Goal: Register for event/course

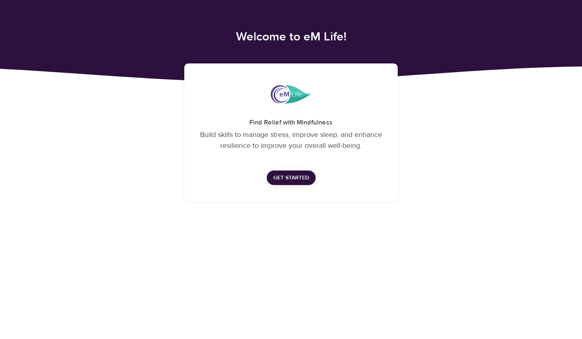
click at [287, 176] on span "Get Started" at bounding box center [291, 178] width 36 height 10
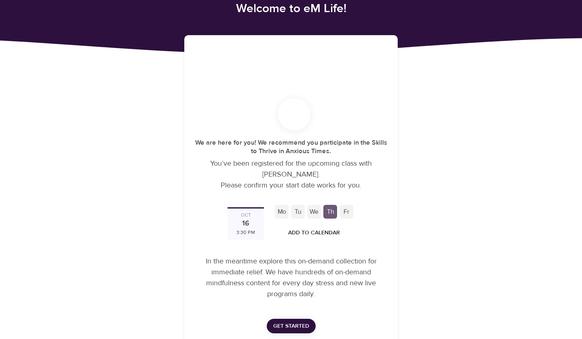
scroll to position [48, 0]
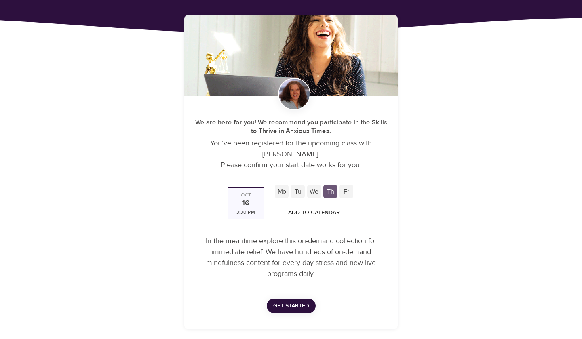
click at [283, 194] on div "Mo" at bounding box center [282, 192] width 14 height 14
click at [242, 199] on div "16" at bounding box center [245, 203] width 7 height 11
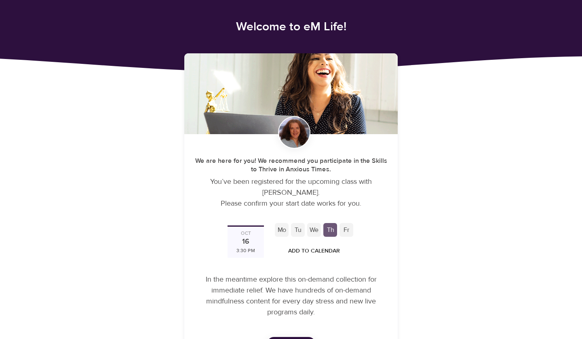
scroll to position [10, 0]
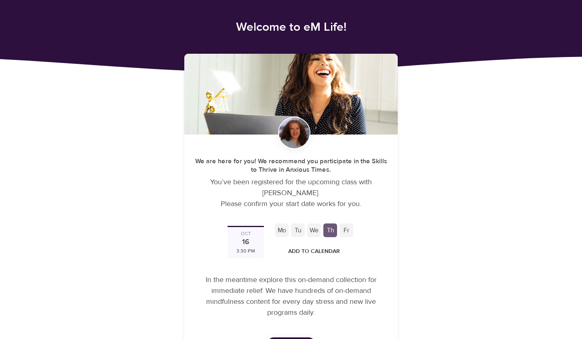
click at [279, 230] on div "Mo" at bounding box center [282, 230] width 14 height 14
click at [300, 230] on div "Tu" at bounding box center [298, 230] width 14 height 14
click at [318, 231] on div "We" at bounding box center [314, 230] width 14 height 14
click at [347, 230] on div "Fr" at bounding box center [346, 230] width 14 height 14
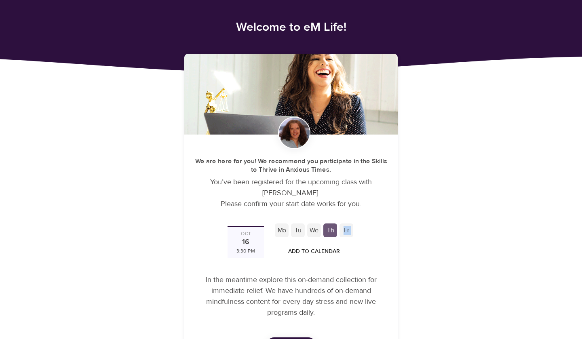
click at [347, 230] on div "Fr" at bounding box center [346, 230] width 14 height 14
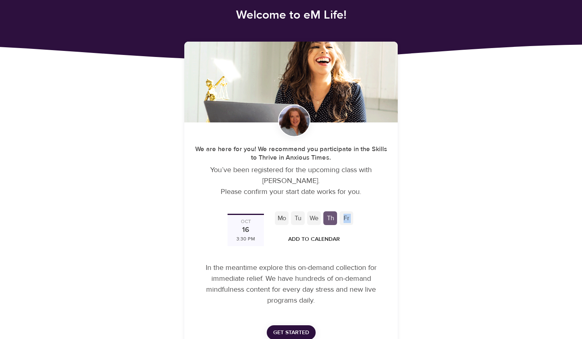
scroll to position [27, 0]
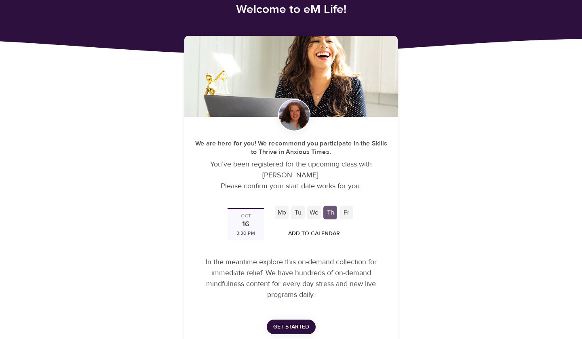
click at [250, 219] on div "Oct" at bounding box center [246, 216] width 10 height 7
click at [248, 226] on div "16" at bounding box center [245, 224] width 7 height 11
click at [248, 230] on div "3:30 PM" at bounding box center [245, 233] width 19 height 7
click at [249, 238] on div "Oct 16 3:30 PM" at bounding box center [245, 224] width 36 height 32
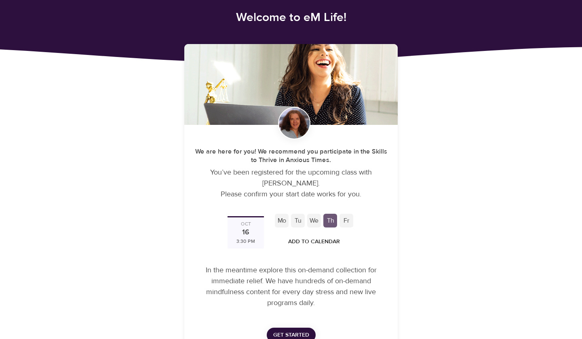
scroll to position [6, 0]
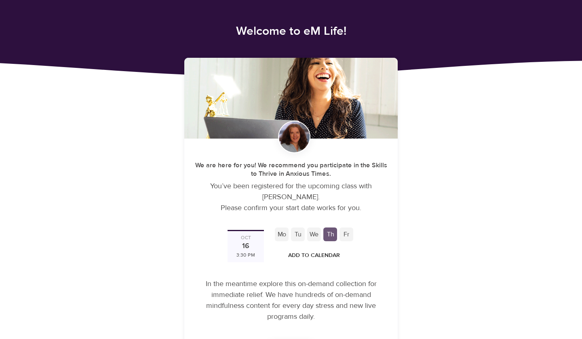
click at [280, 235] on div "Mo" at bounding box center [282, 234] width 14 height 14
click at [307, 253] on span "Add to Calendar" at bounding box center [314, 256] width 52 height 10
click at [326, 273] on span "Google" at bounding box center [318, 271] width 23 height 11
click at [439, 192] on div at bounding box center [291, 169] width 582 height 339
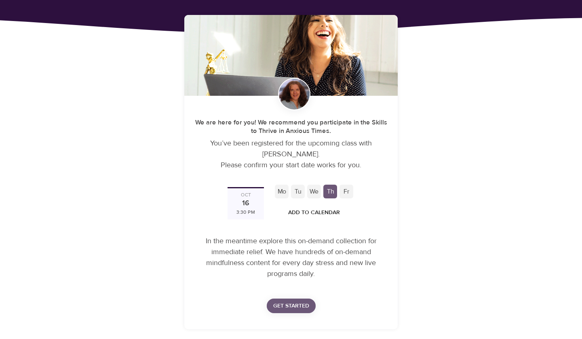
click at [287, 311] on button "Get Started" at bounding box center [291, 306] width 49 height 15
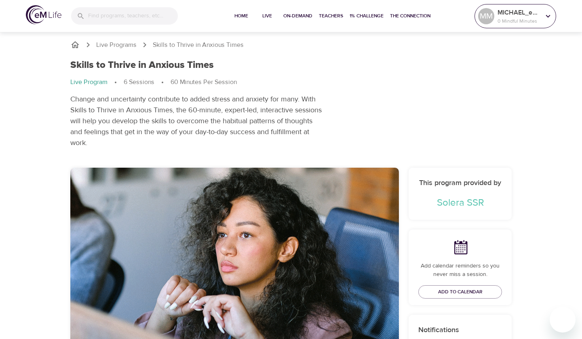
click at [516, 11] on p "MICHAEL_e08015" at bounding box center [518, 13] width 43 height 10
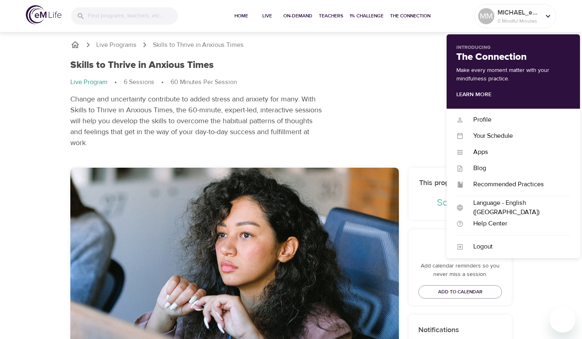
click at [391, 60] on div "Skills to Thrive in Anxious Times Live Program 6 Sessions 60 Minutes Per Sessio…" at bounding box center [290, 104] width 451 height 99
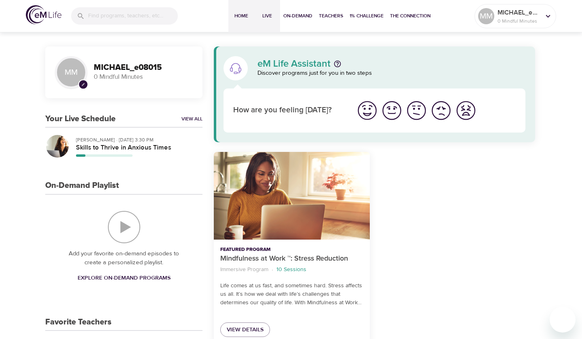
click at [272, 17] on span "Live" at bounding box center [266, 16] width 19 height 8
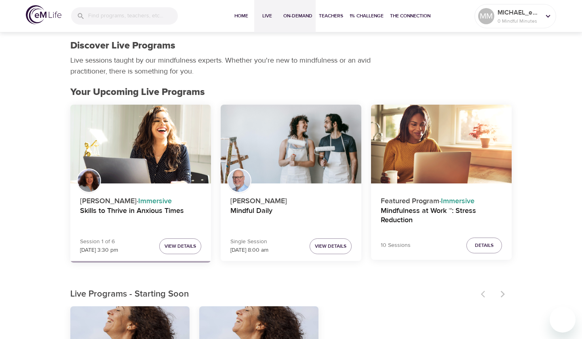
click at [293, 19] on span "On-Demand" at bounding box center [297, 16] width 29 height 8
